Goal: Task Accomplishment & Management: Manage account settings

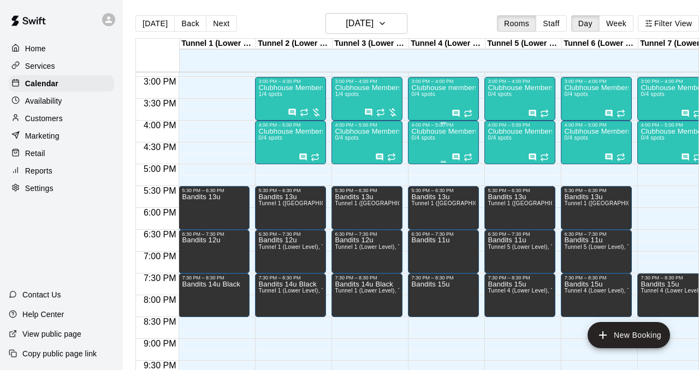
scroll to position [652, 0]
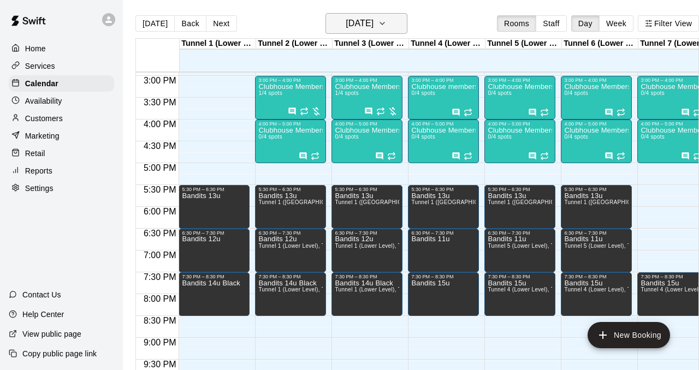
click at [373, 29] on h6 "[DATE]" at bounding box center [360, 23] width 28 height 15
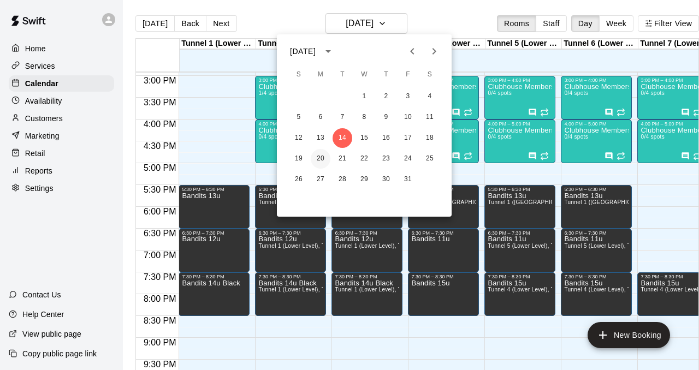
click at [322, 159] on button "20" at bounding box center [321, 159] width 20 height 20
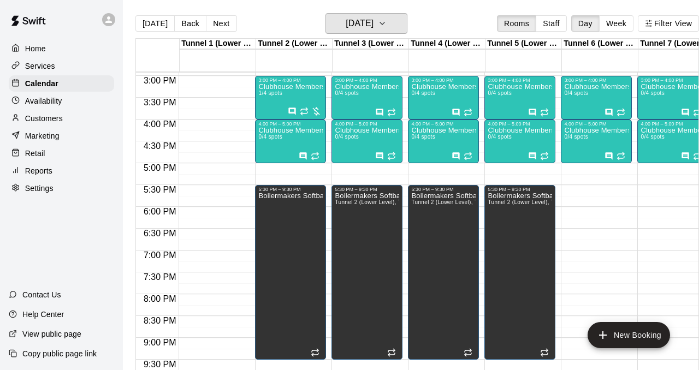
scroll to position [0, 15]
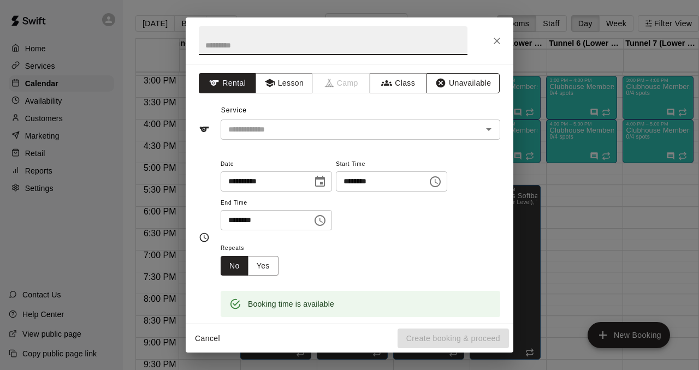
click at [465, 84] on button "Unavailable" at bounding box center [462, 83] width 73 height 20
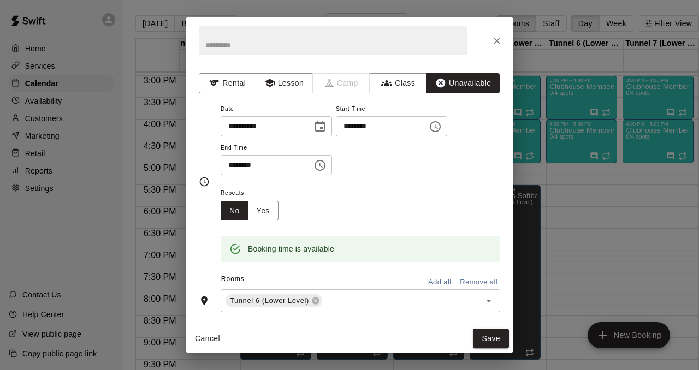
click at [345, 49] on input "text" at bounding box center [333, 40] width 269 height 29
type input "**********"
click at [310, 165] on div "******** ​" at bounding box center [276, 165] width 111 height 20
type input "********"
click at [409, 187] on div "Repeats No Yes" at bounding box center [360, 203] width 279 height 34
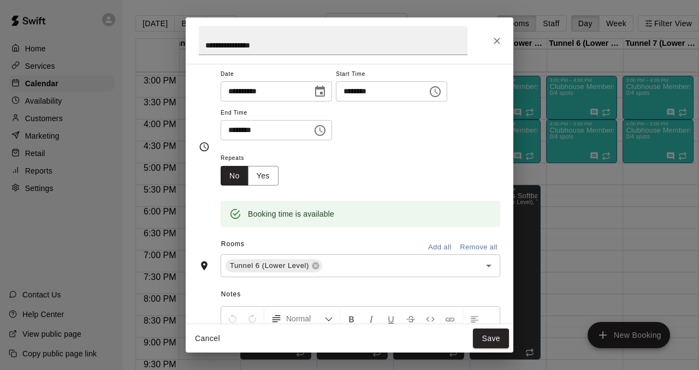
scroll to position [49, 0]
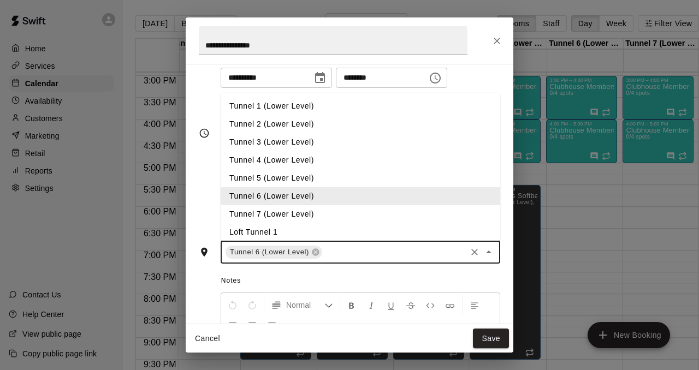
click at [385, 249] on input "text" at bounding box center [394, 253] width 141 height 14
click at [298, 213] on li "Tunnel 7 (Lower Level)" at bounding box center [360, 214] width 279 height 18
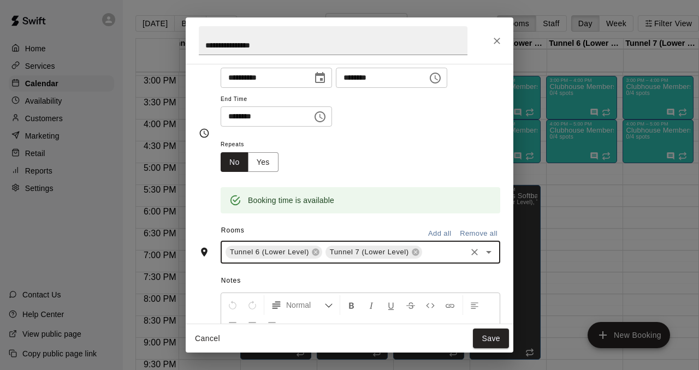
click at [439, 248] on input "text" at bounding box center [444, 253] width 41 height 14
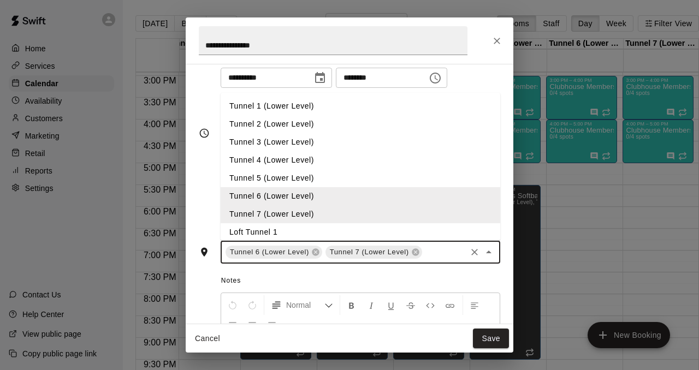
click at [323, 235] on li "Loft Tunnel 1" at bounding box center [360, 232] width 279 height 18
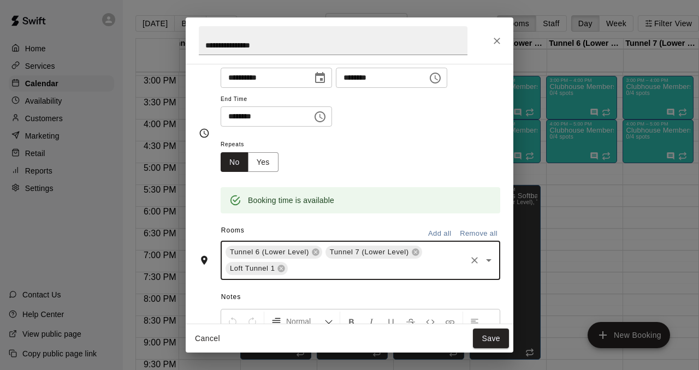
click at [305, 271] on input "text" at bounding box center [376, 269] width 175 height 14
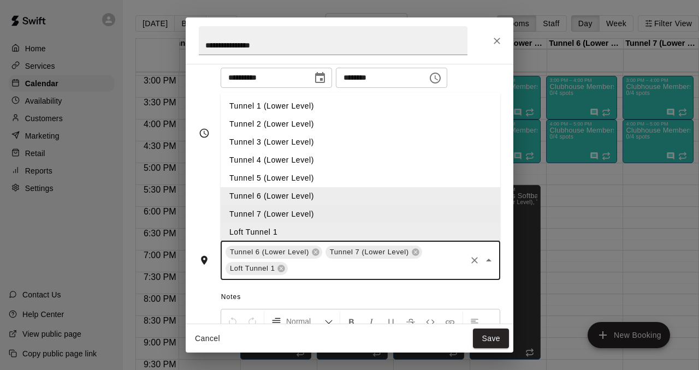
scroll to position [21, 0]
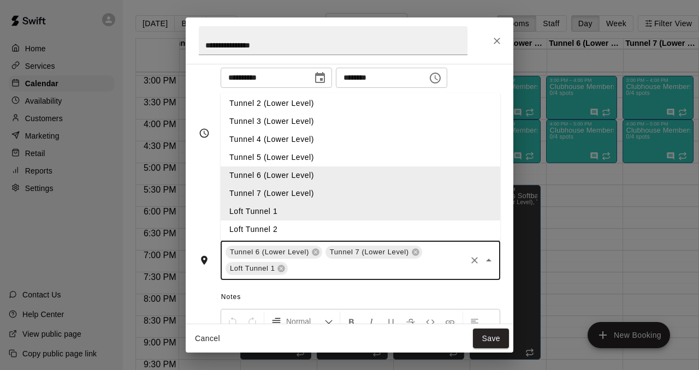
click at [284, 226] on li "Loft Tunnel 2" at bounding box center [360, 230] width 279 height 18
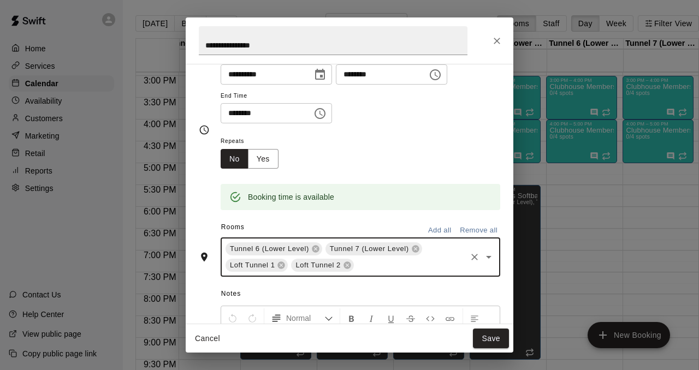
scroll to position [0, 0]
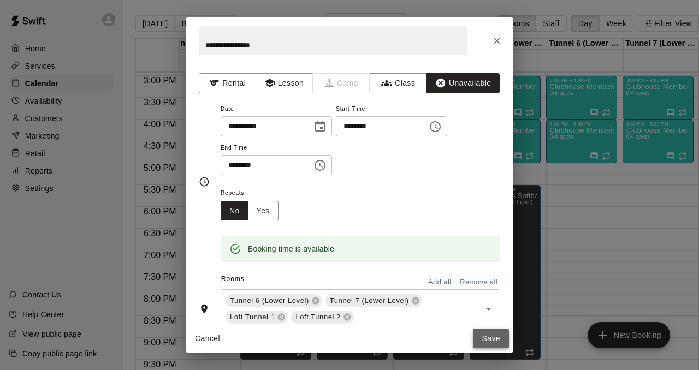
click at [485, 343] on button "Save" at bounding box center [491, 339] width 36 height 20
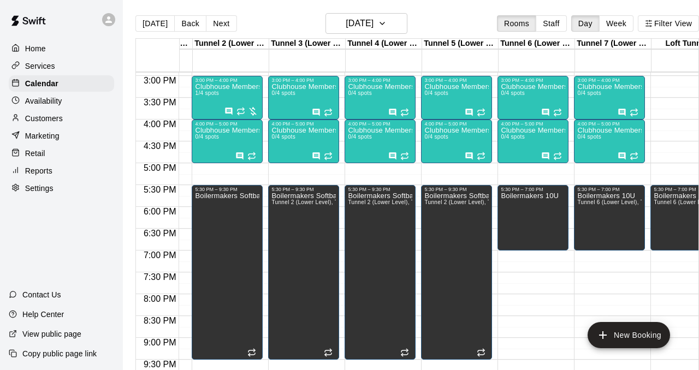
scroll to position [652, 99]
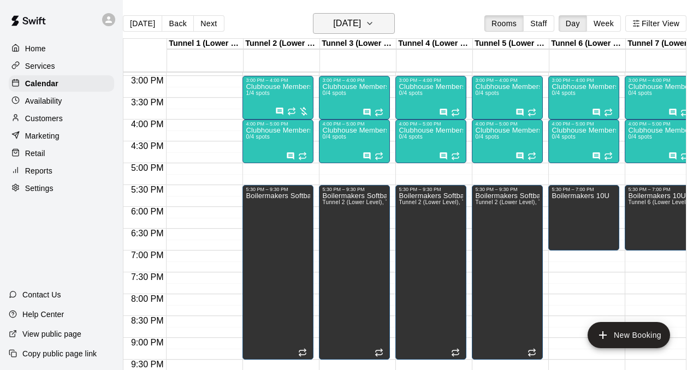
click at [361, 25] on h6 "[DATE]" at bounding box center [347, 23] width 28 height 15
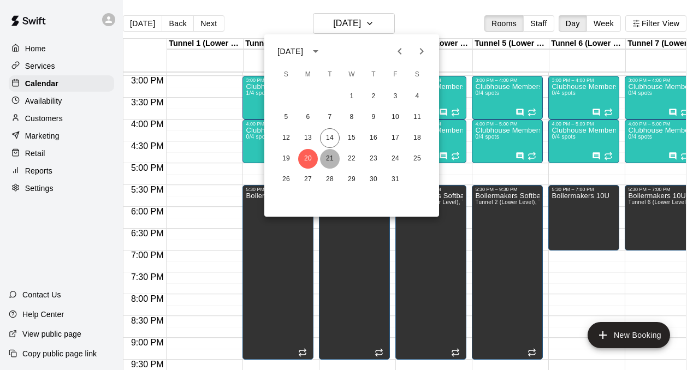
click at [326, 156] on button "21" at bounding box center [330, 159] width 20 height 20
